Goal: Task Accomplishment & Management: Use online tool/utility

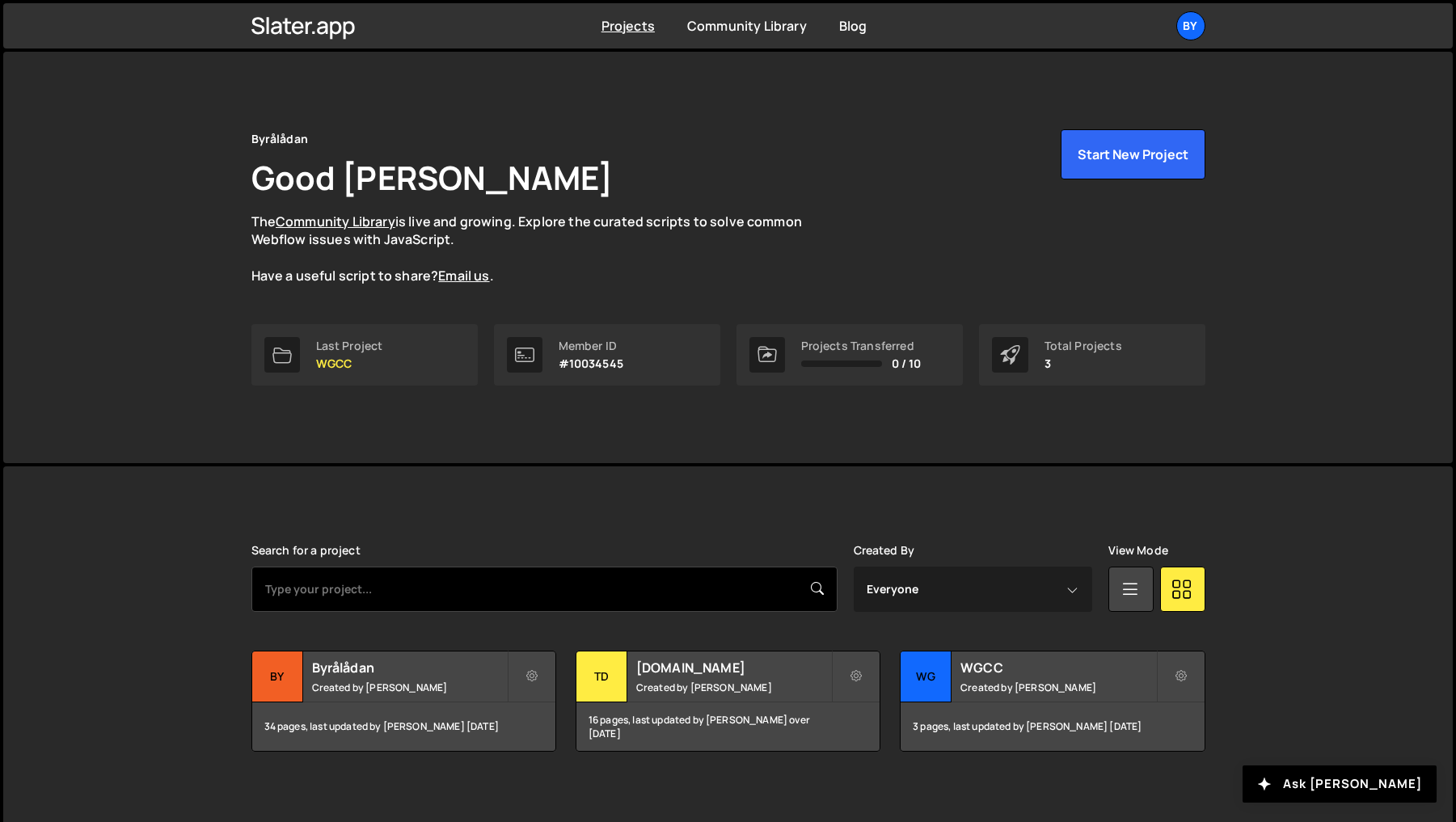
scroll to position [11, 0]
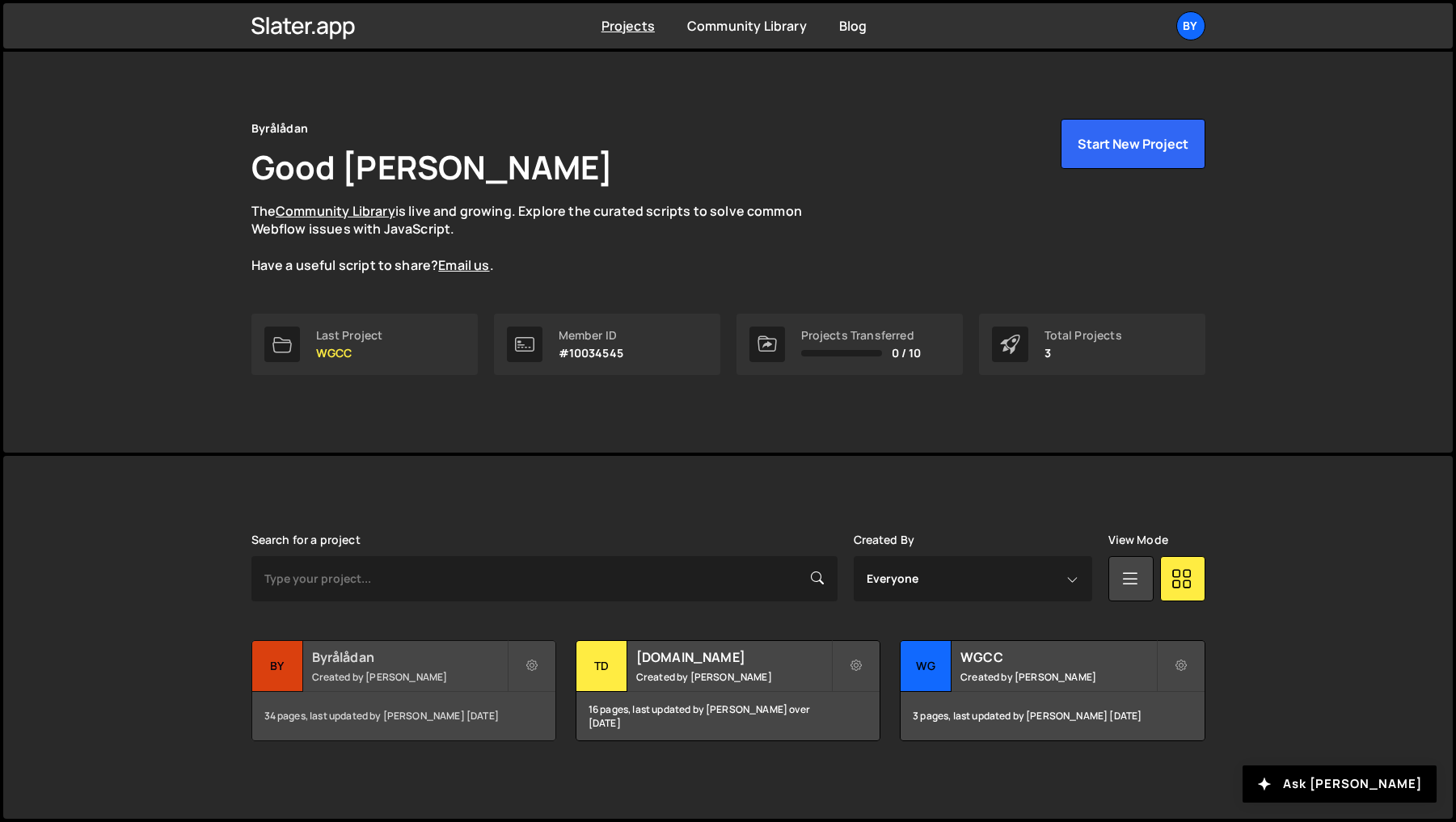
click at [395, 664] on h2 "Byrålådan" at bounding box center [410, 657] width 195 height 18
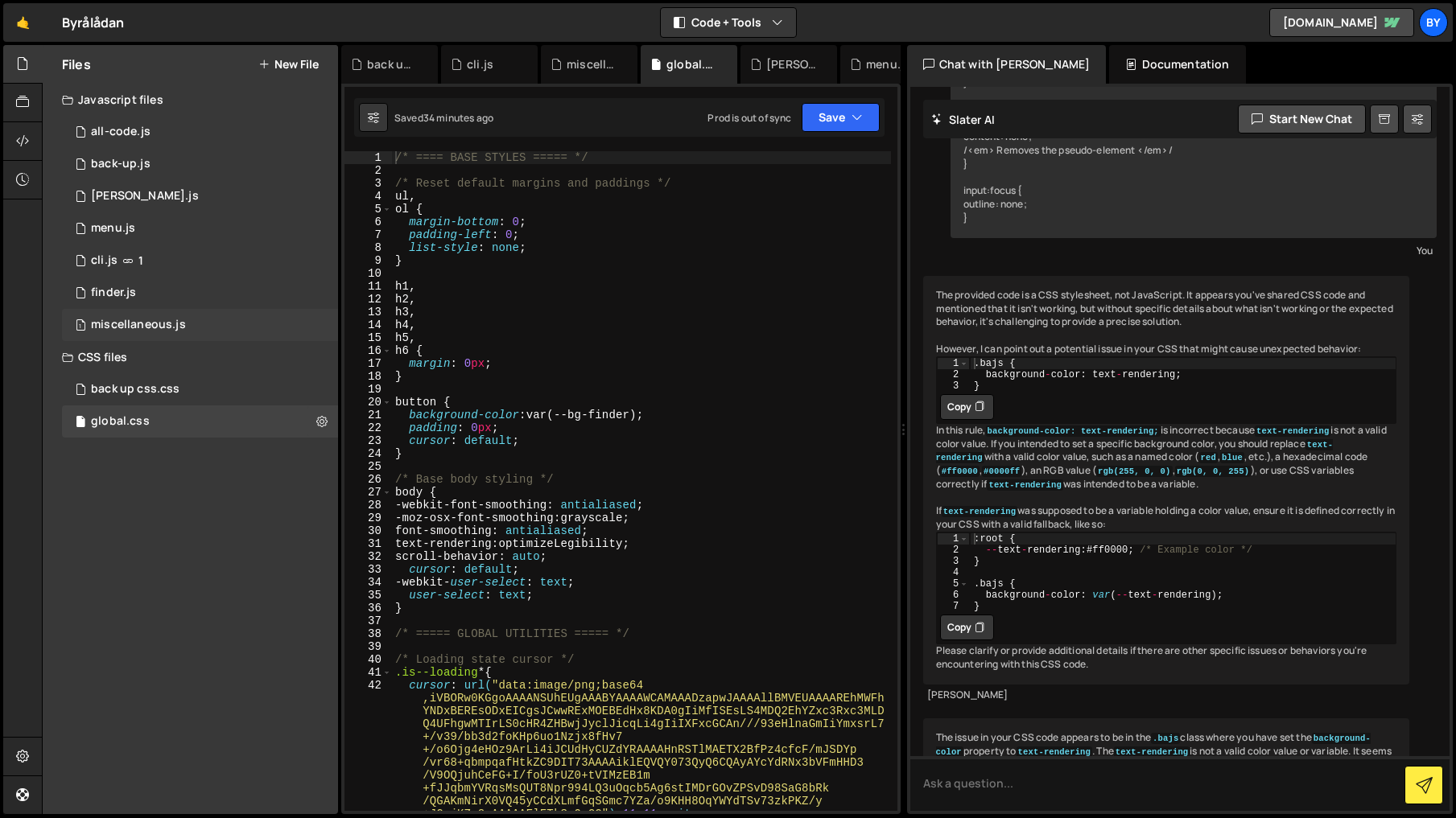
scroll to position [9726, 0]
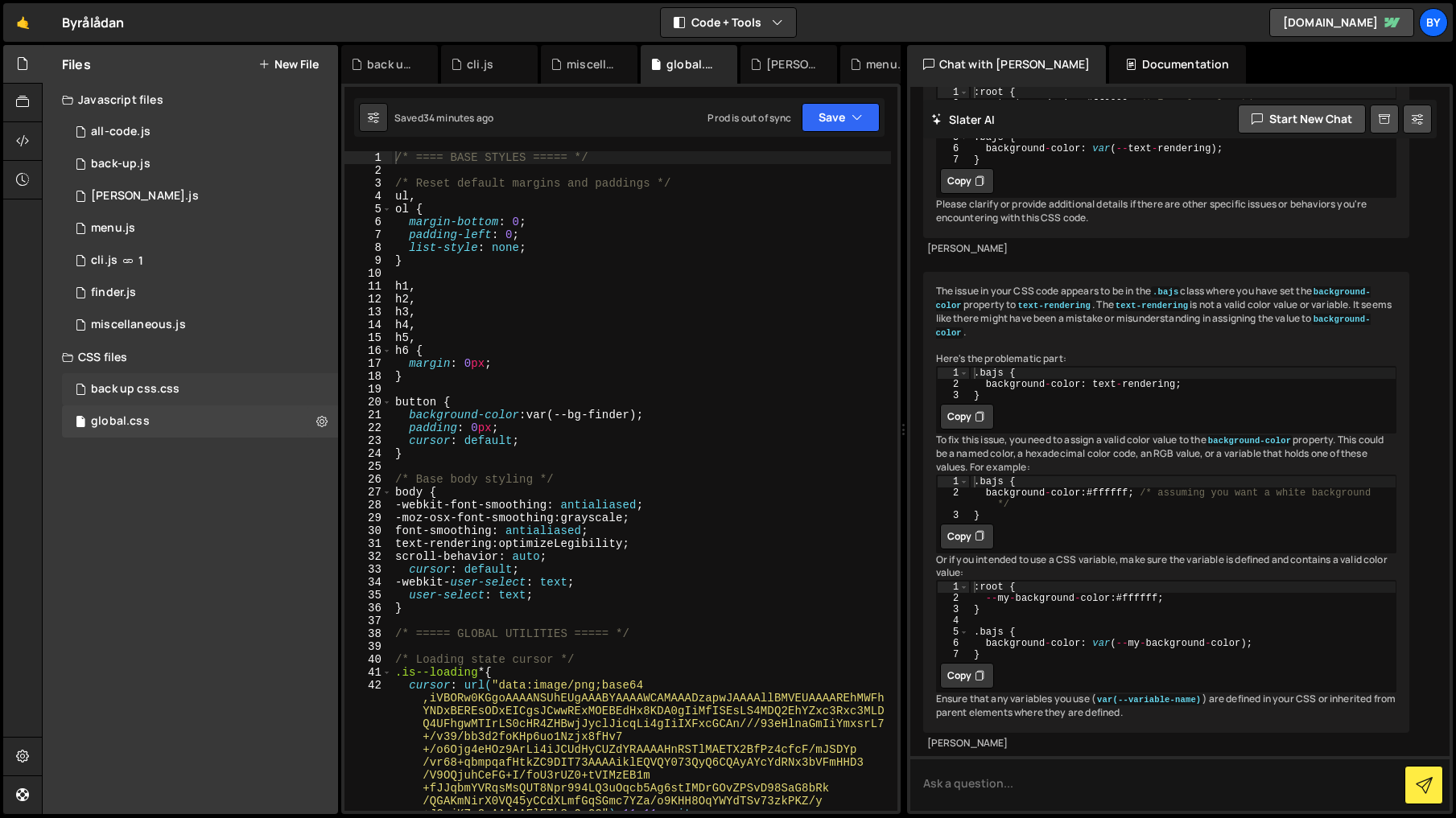
click at [177, 380] on div "back up css.css 0" at bounding box center [200, 389] width 276 height 32
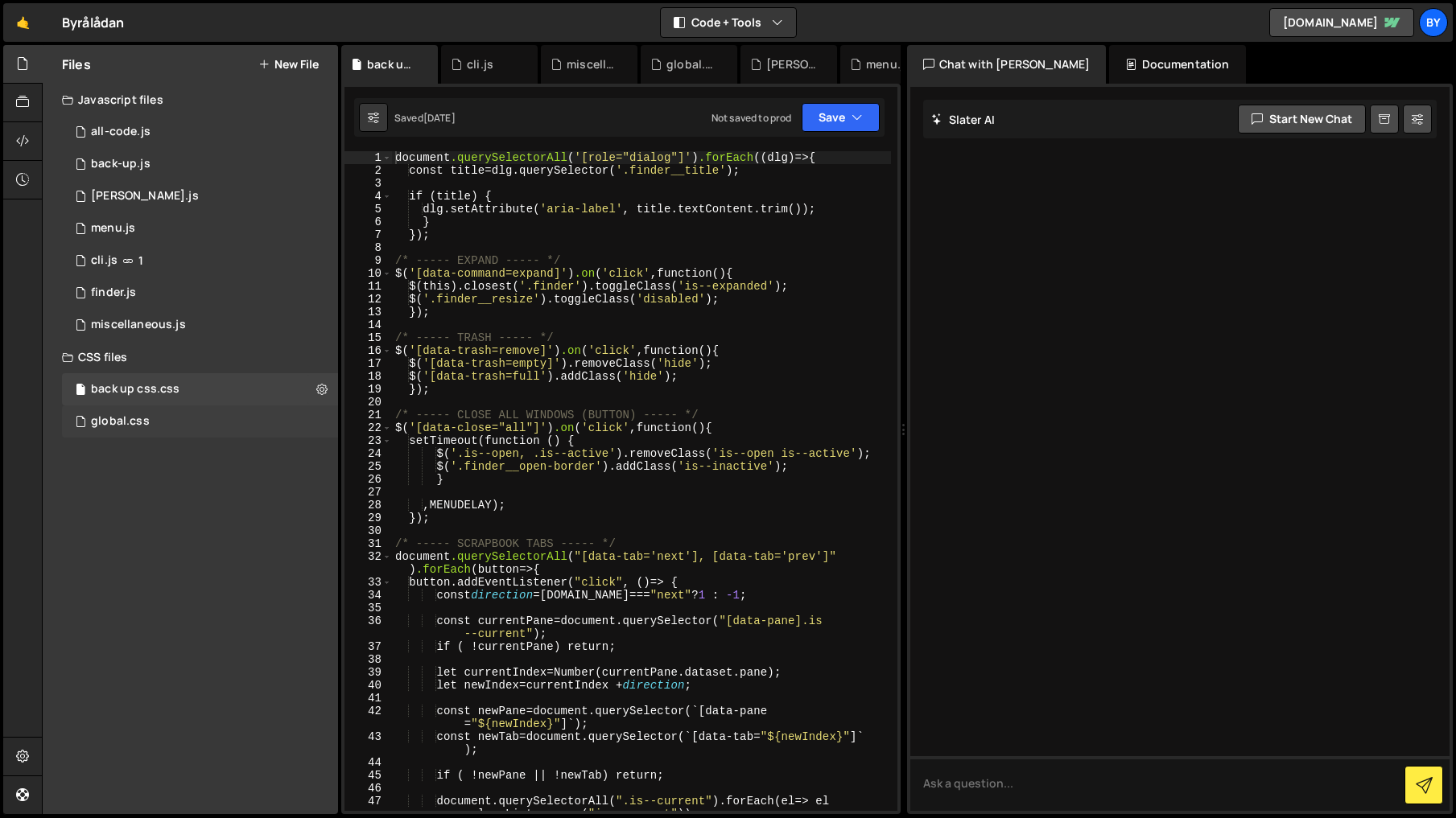
click at [170, 426] on div "global.css 0" at bounding box center [200, 421] width 276 height 32
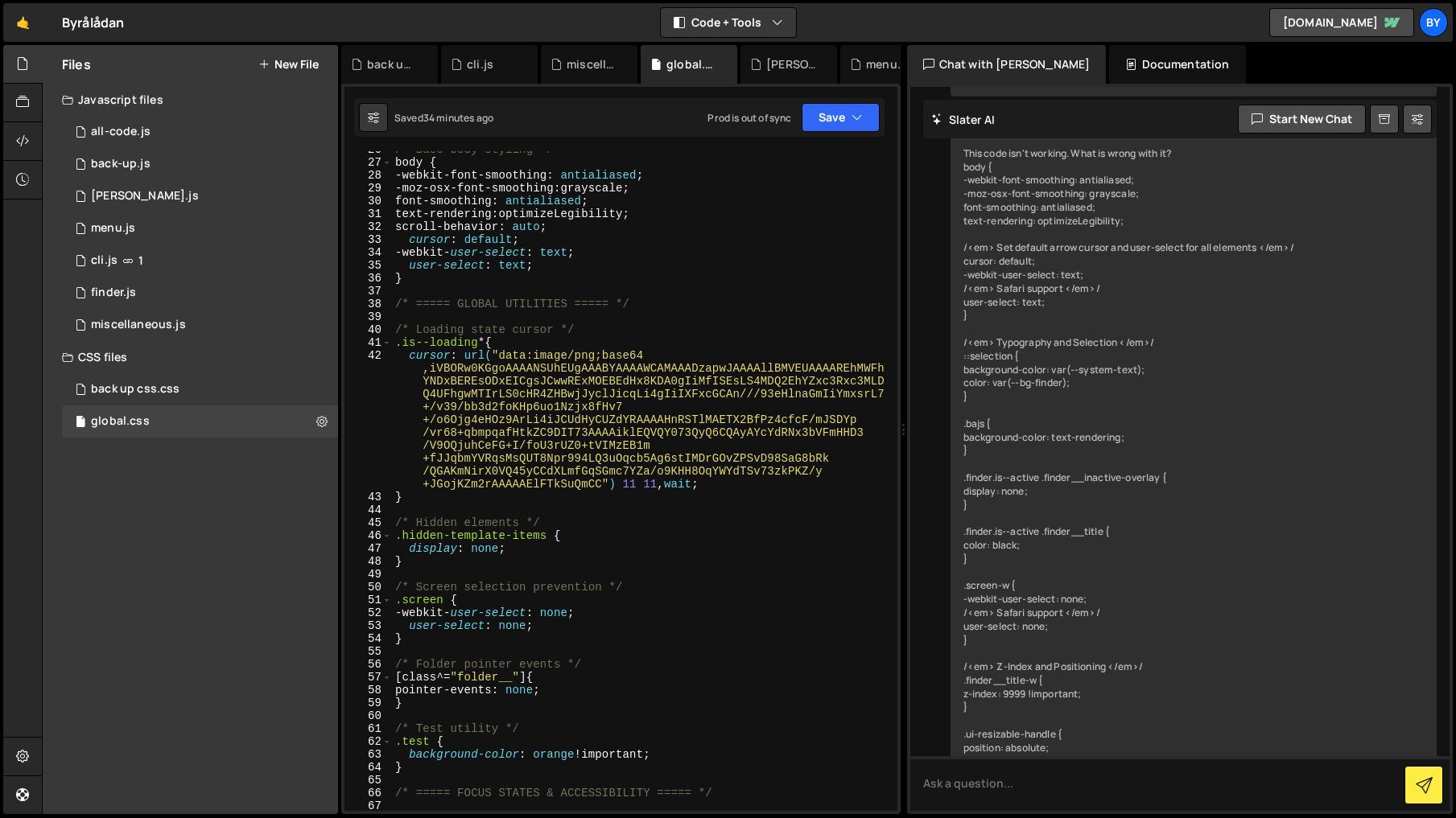
scroll to position [9726, 0]
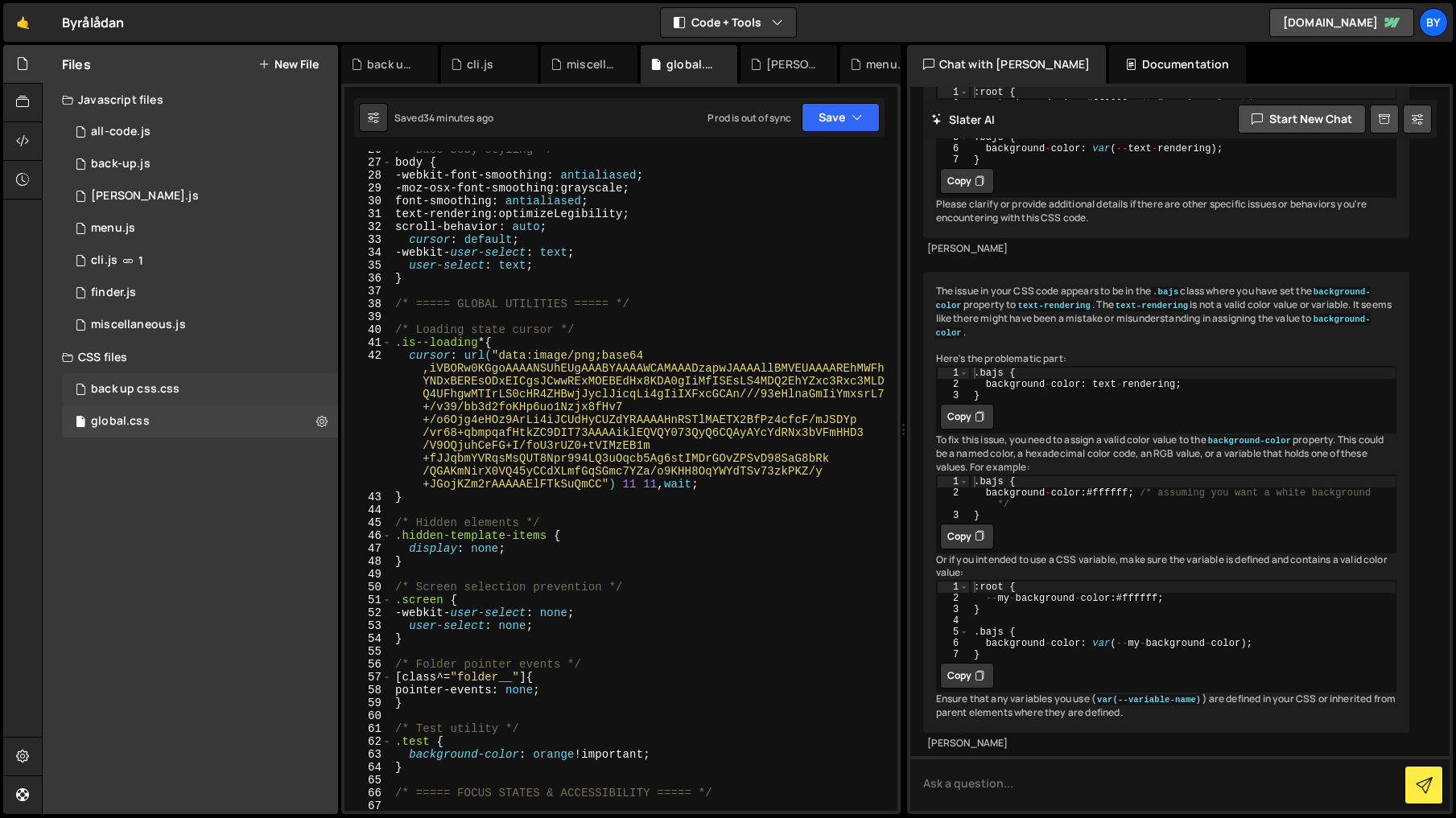
click at [192, 381] on div "back up css.css 0" at bounding box center [200, 389] width 276 height 32
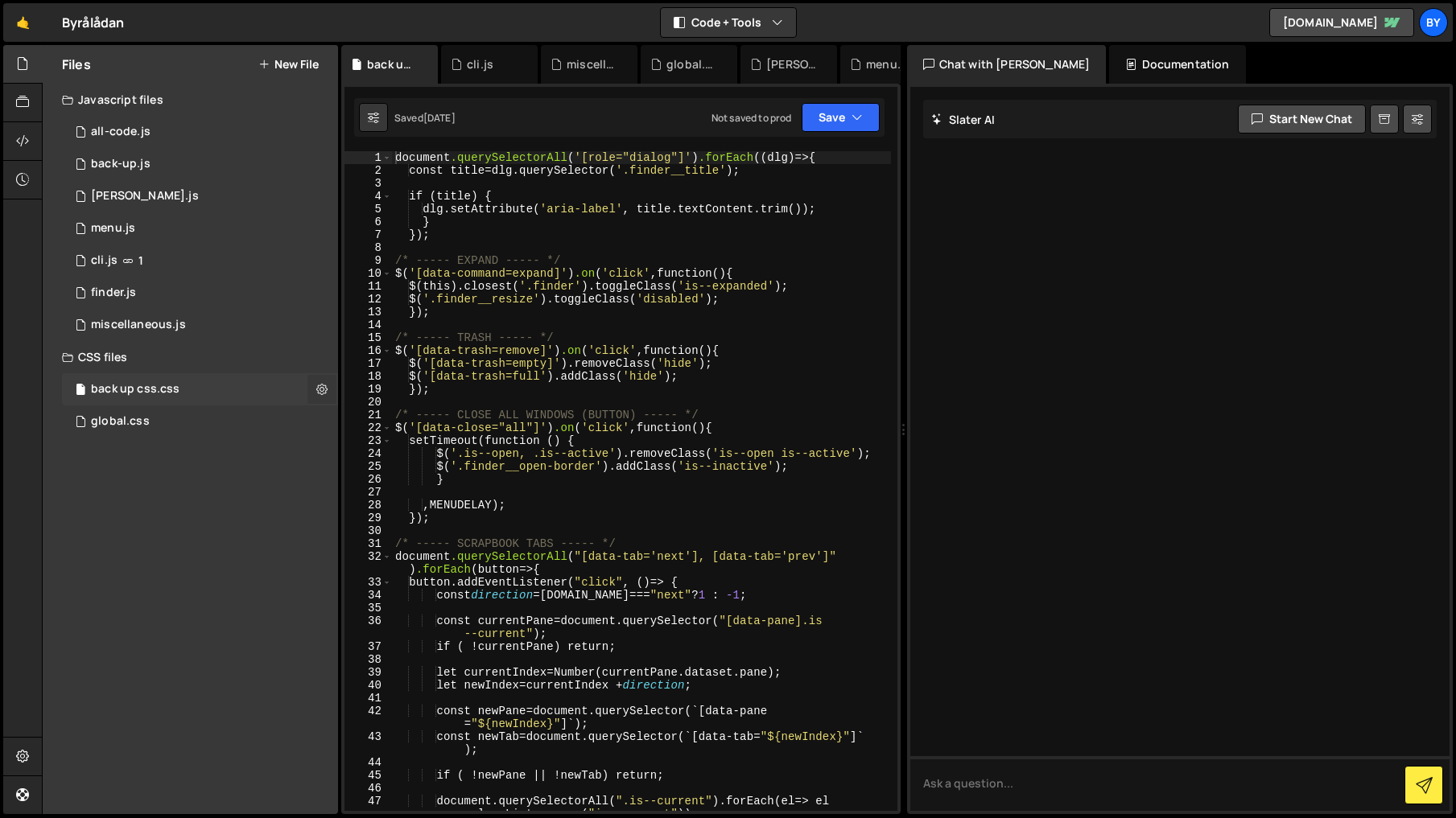
click at [316, 381] on icon at bounding box center [322, 389] width 12 height 16
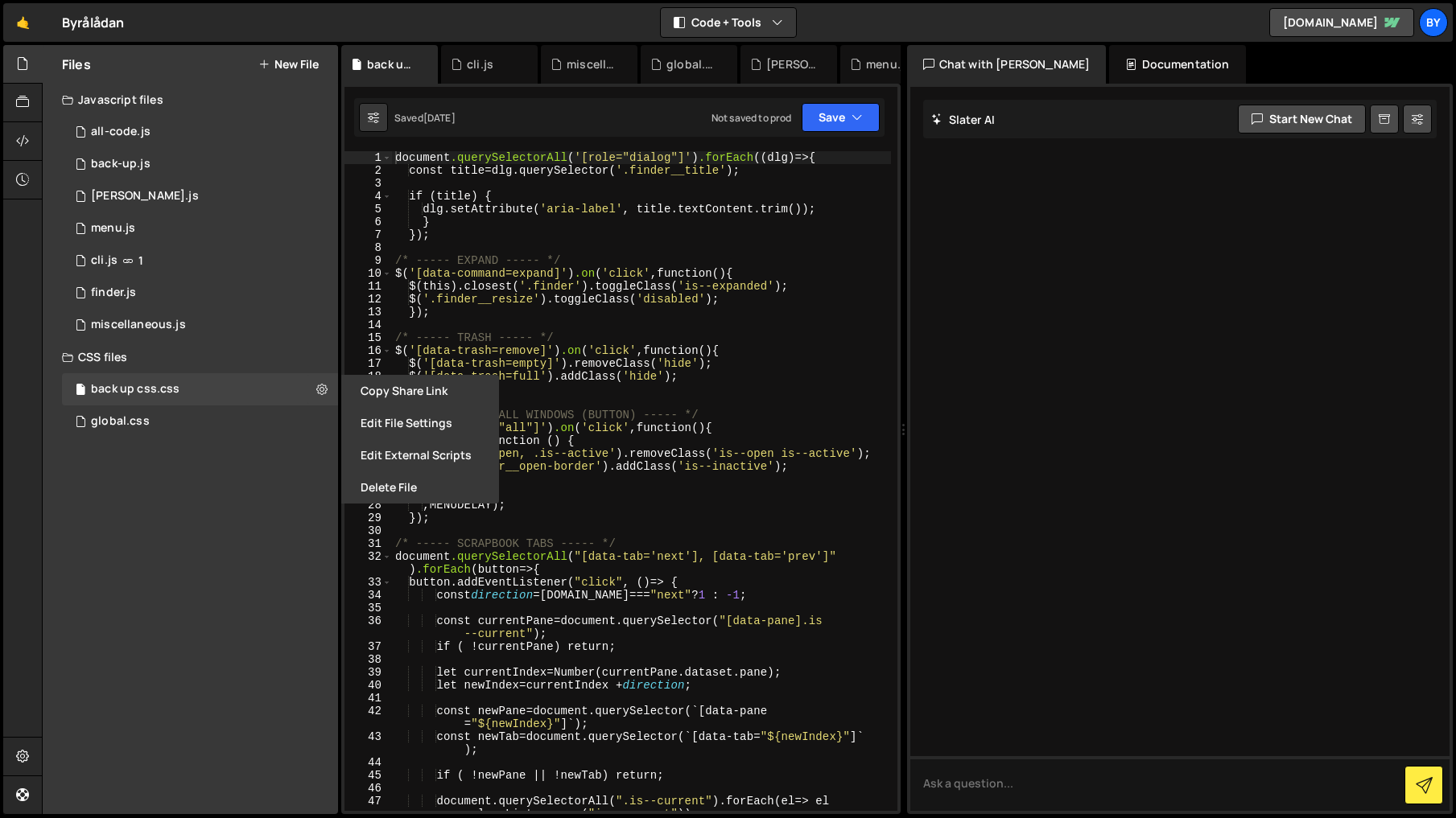
click at [389, 497] on button "Delete File" at bounding box center [420, 487] width 157 height 32
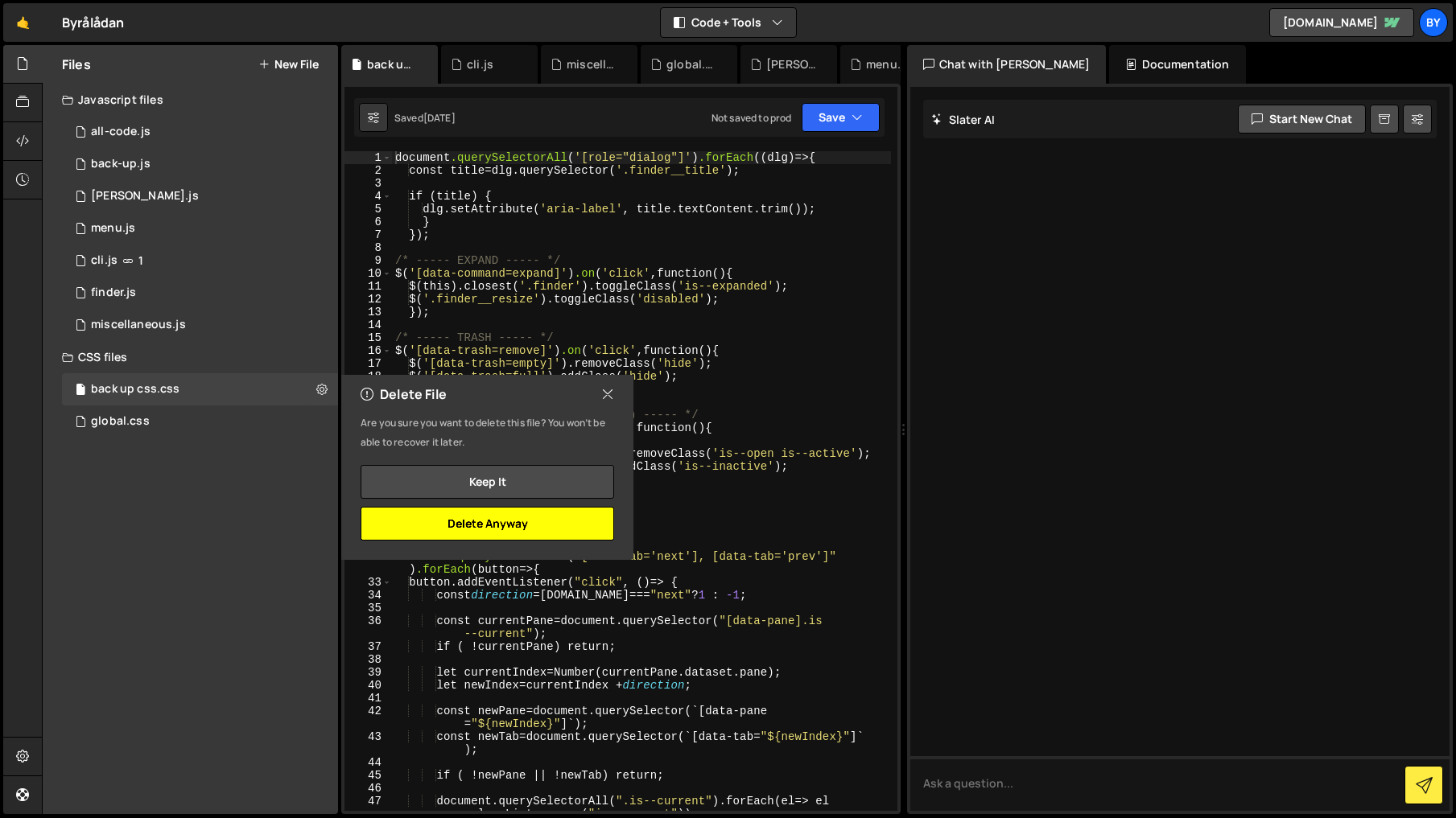
click at [572, 539] on button "Delete Anyway" at bounding box center [487, 524] width 254 height 34
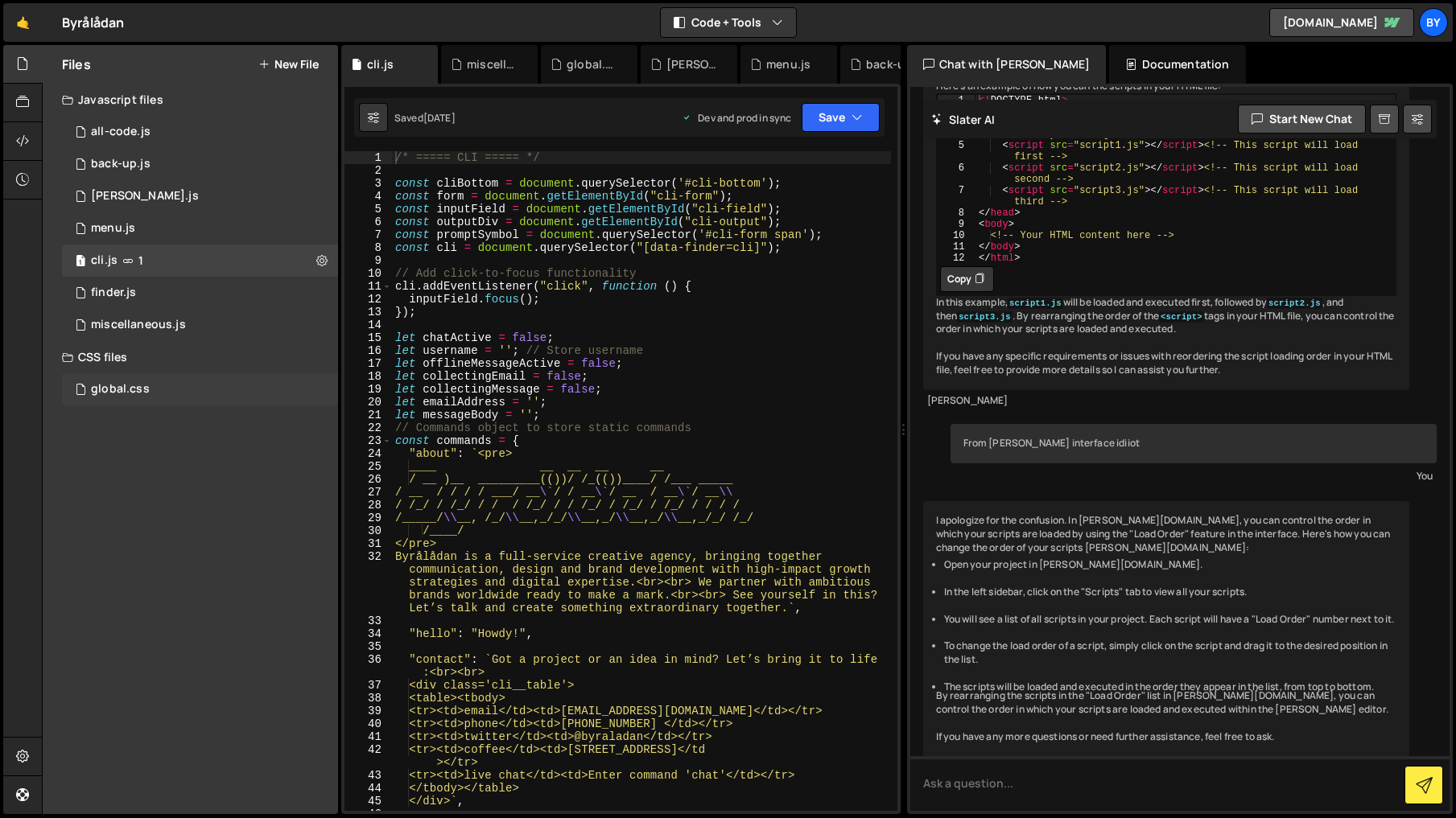
scroll to position [1494, 0]
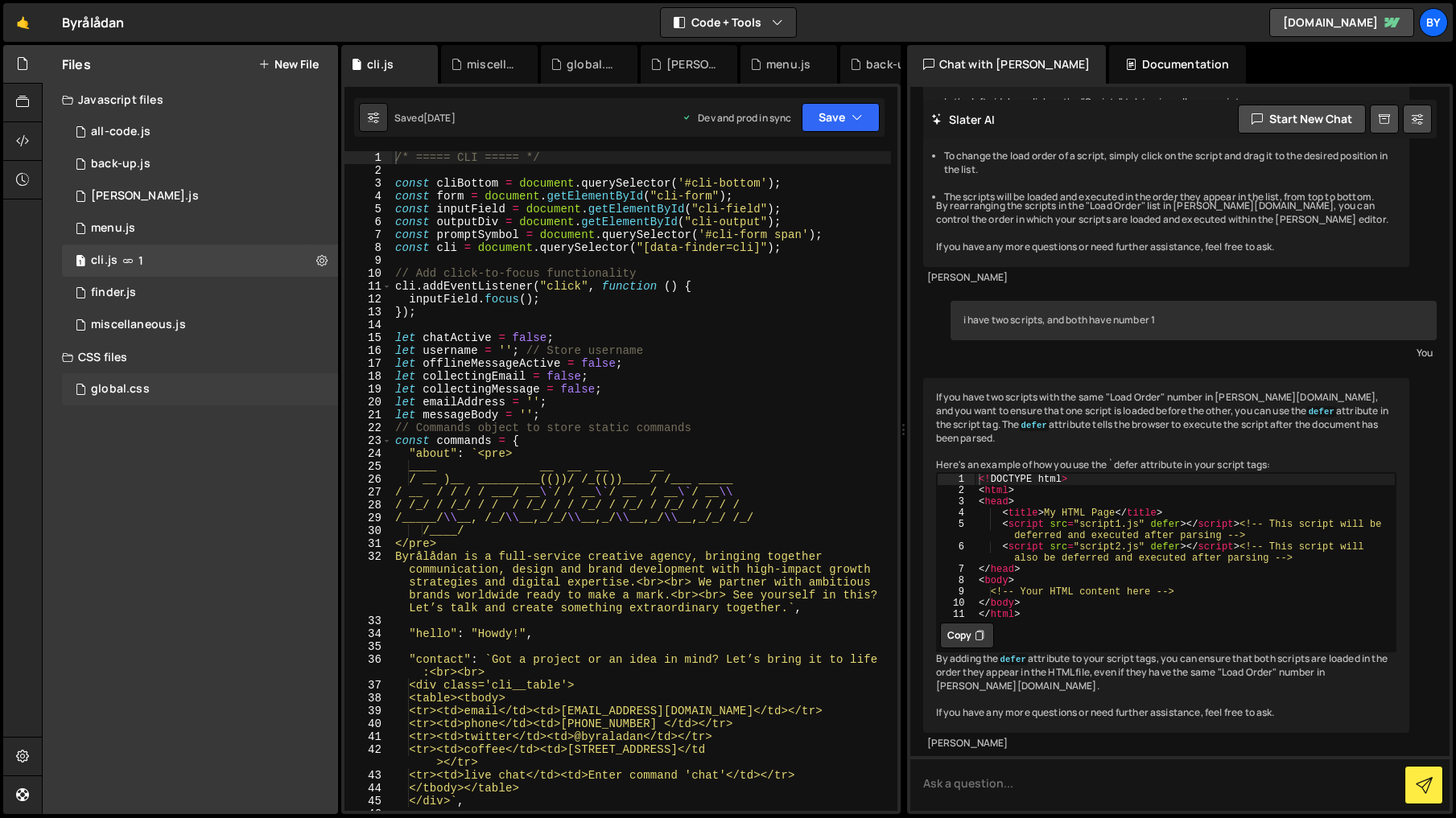
click at [152, 383] on div "global.css 0" at bounding box center [200, 389] width 276 height 32
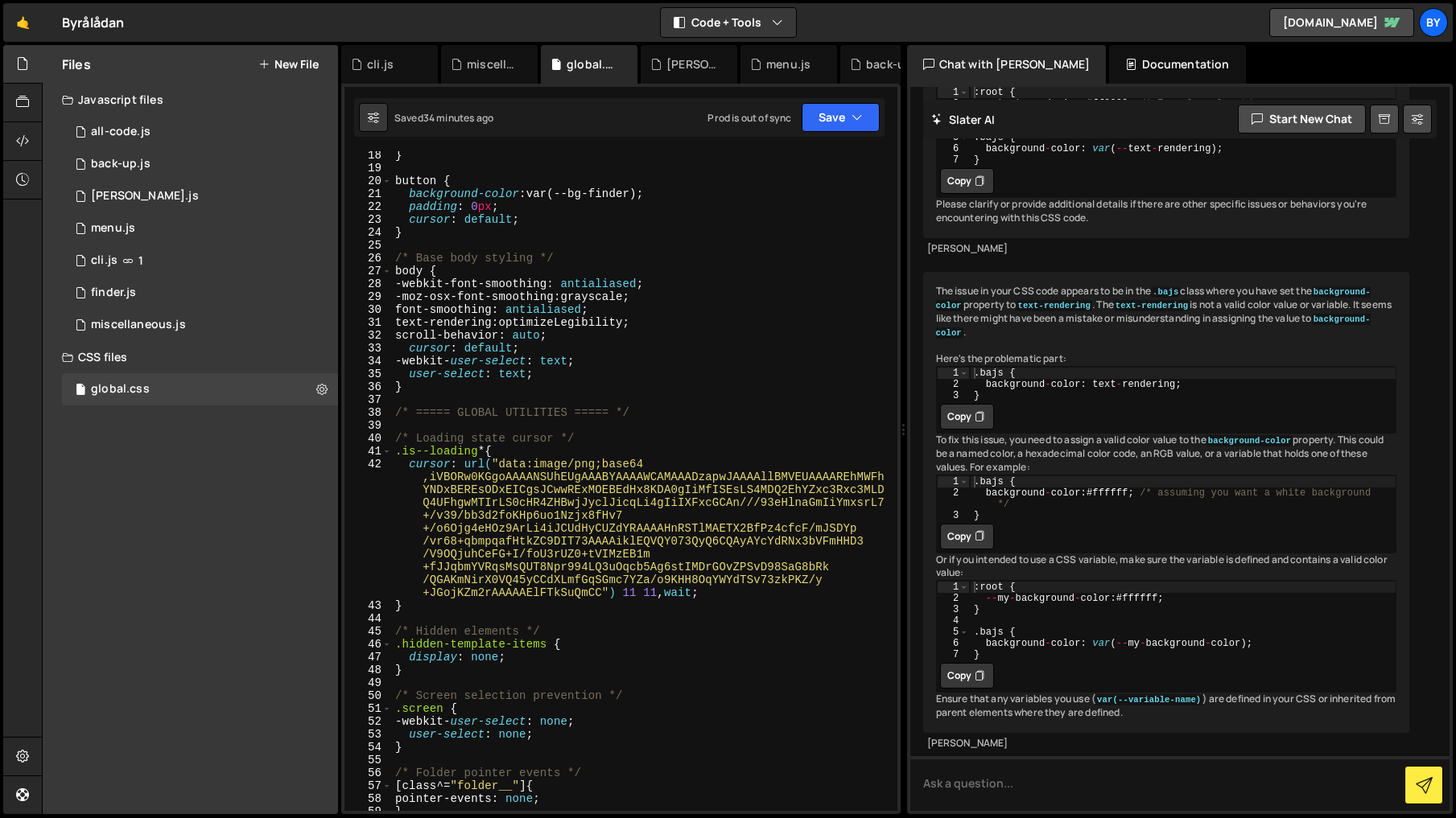
scroll to position [0, 0]
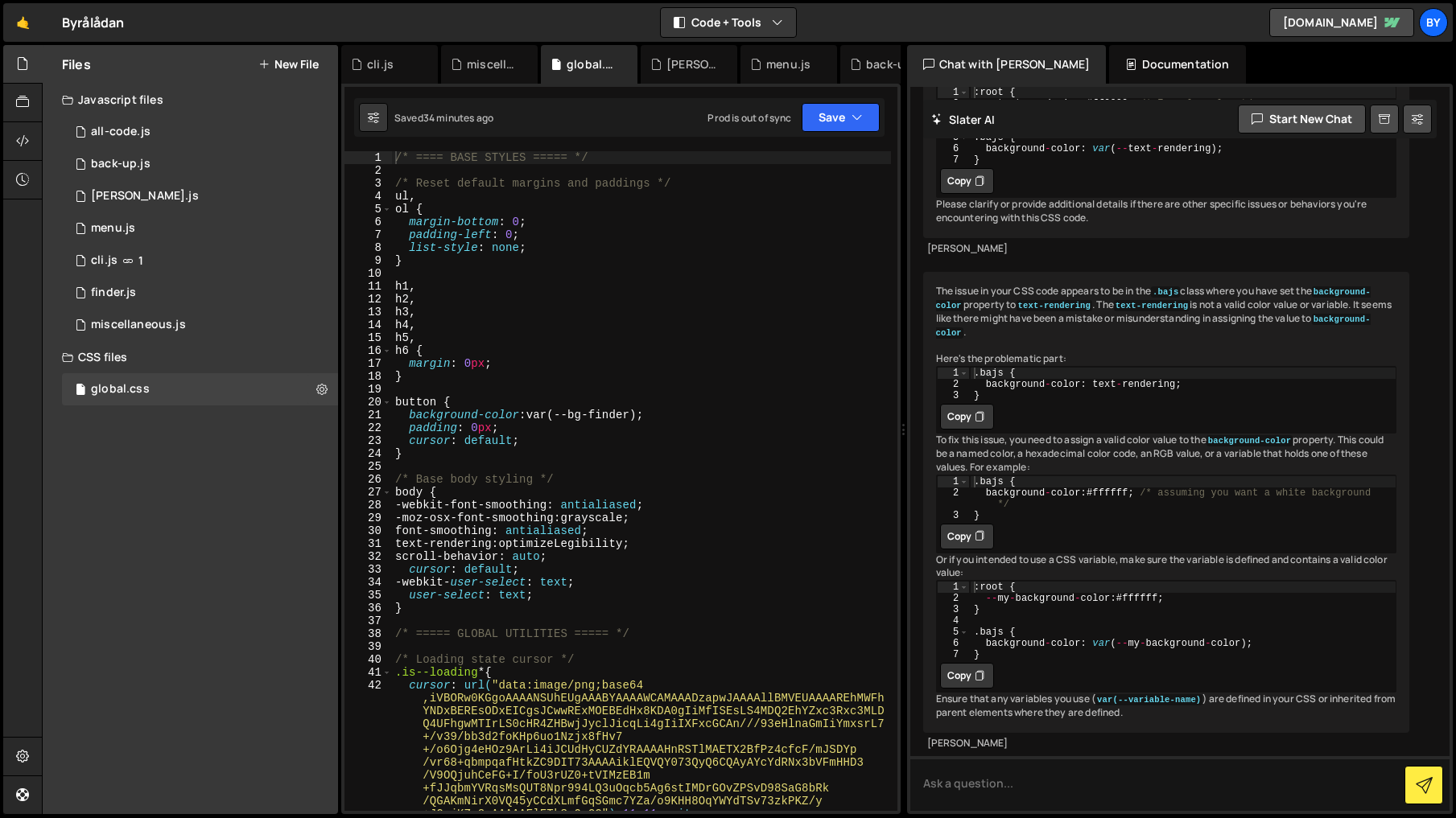
click at [634, 524] on div "/* ==== BASE STYLES ===== */ /* Reset default margins and paddings */ ul , ol {…" at bounding box center [641, 494] width 499 height 685
type textarea "}"
